Goal: Information Seeking & Learning: Learn about a topic

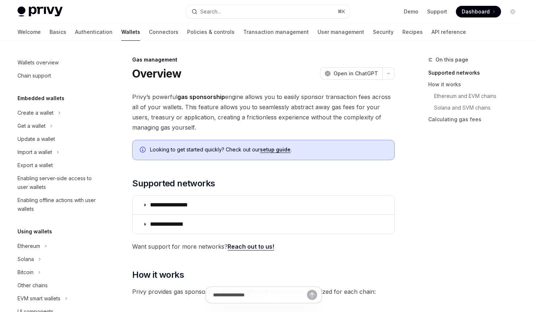
scroll to position [314, 0]
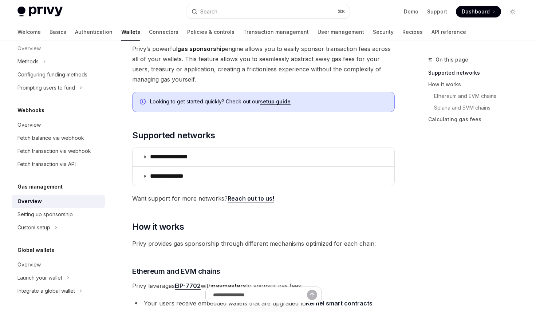
scroll to position [56, 0]
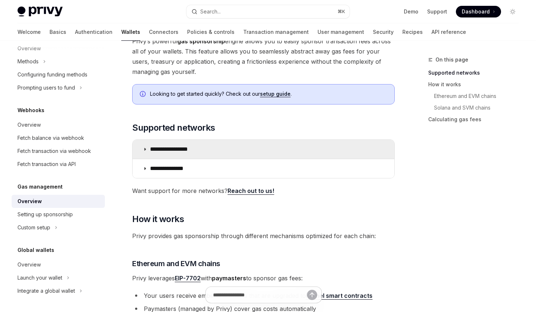
click at [145, 149] on icon at bounding box center [145, 149] width 4 height 4
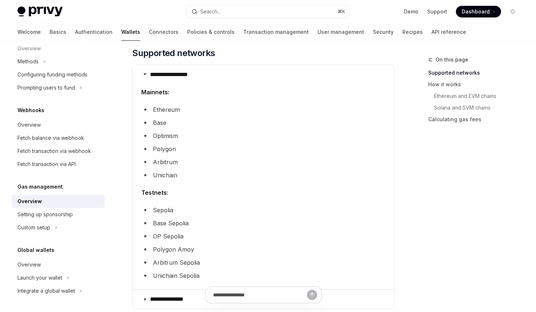
scroll to position [129, 0]
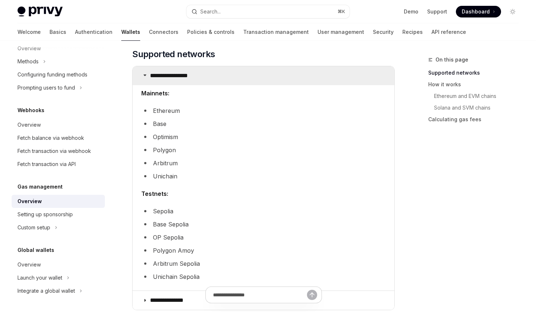
click at [145, 78] on summary "**********" at bounding box center [264, 75] width 262 height 19
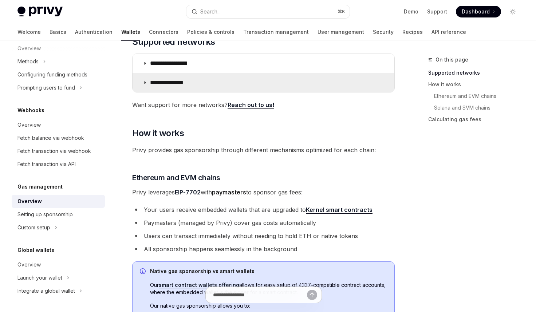
scroll to position [144, 0]
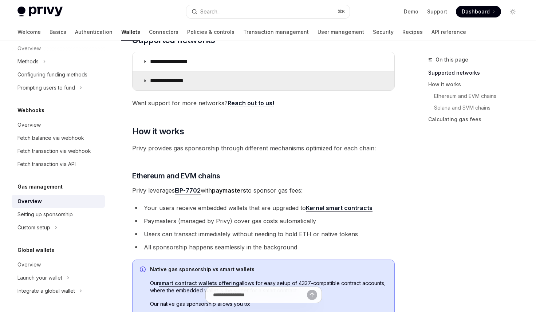
click at [157, 75] on summary "**********" at bounding box center [264, 80] width 262 height 19
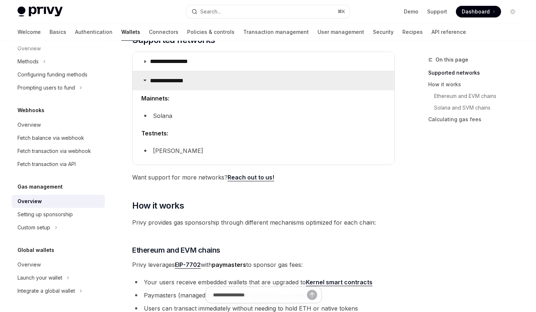
click at [156, 83] on p "**********" at bounding box center [173, 80] width 46 height 7
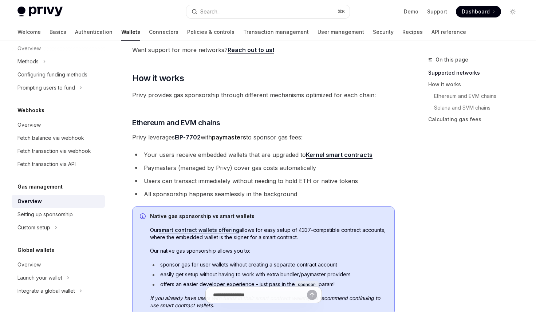
scroll to position [209, 0]
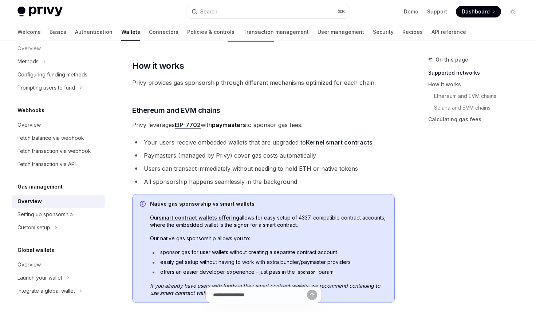
click at [327, 142] on link "Kernel smart contracts" at bounding box center [339, 143] width 67 height 8
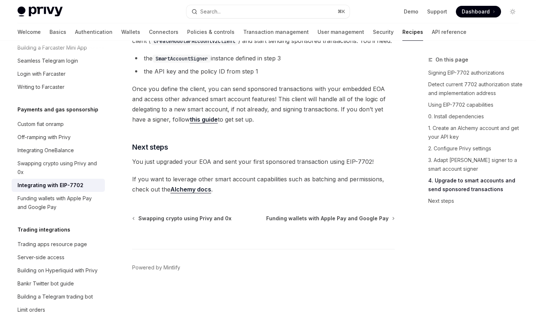
scroll to position [1689, 0]
click at [308, 219] on span "Funding wallets with Apple Pay and Google Pay" at bounding box center [327, 218] width 122 height 7
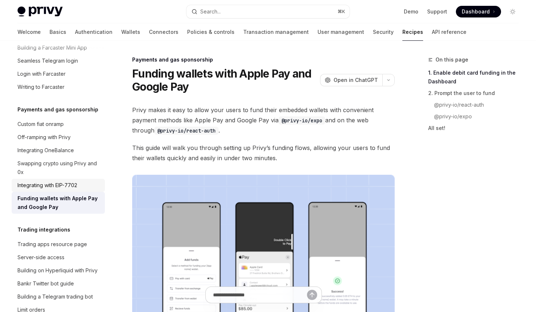
click at [69, 181] on div "Integrating with EIP-7702" at bounding box center [47, 185] width 60 height 9
type textarea "*"
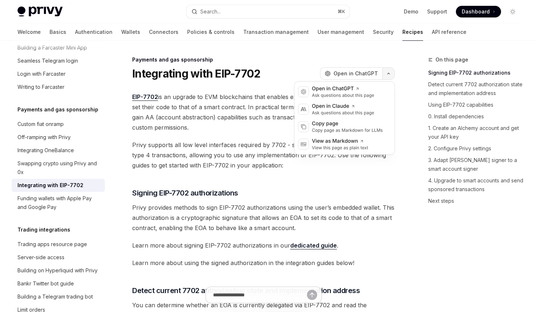
click at [394, 73] on button "button" at bounding box center [388, 73] width 12 height 12
click at [311, 60] on div "Payments and gas sponsorship" at bounding box center [263, 59] width 263 height 7
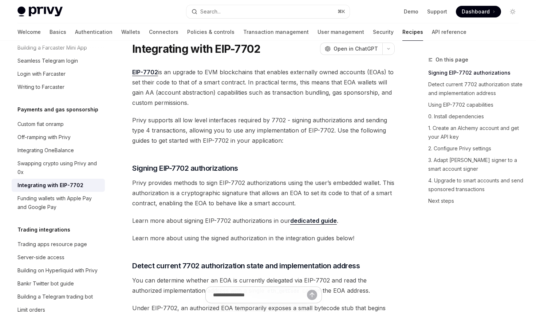
scroll to position [16, 0]
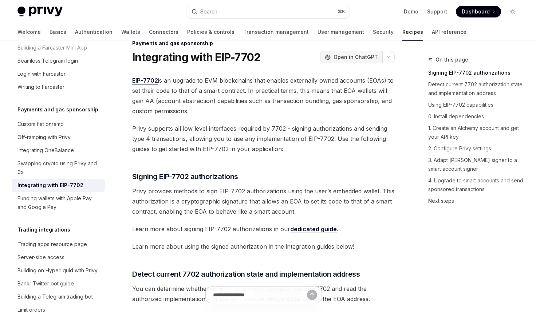
click at [361, 58] on span "Open in ChatGPT" at bounding box center [356, 57] width 44 height 7
